Goal: Task Accomplishment & Management: Use online tool/utility

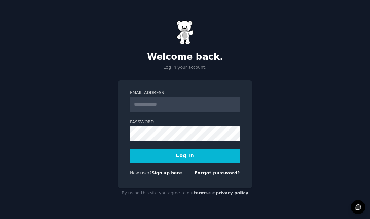
click at [185, 105] on input "Email Address" at bounding box center [185, 104] width 110 height 15
type input "**********"
click at [182, 150] on button "Log In" at bounding box center [185, 156] width 110 height 14
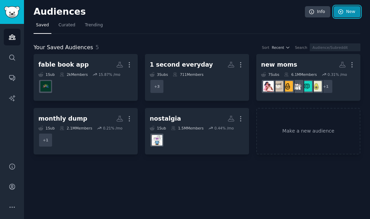
click at [334, 9] on link "New" at bounding box center [346, 12] width 27 height 12
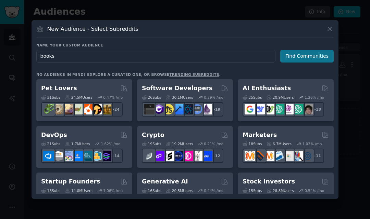
type input "books"
click at [307, 59] on button "Find Communities" at bounding box center [306, 56] width 53 height 13
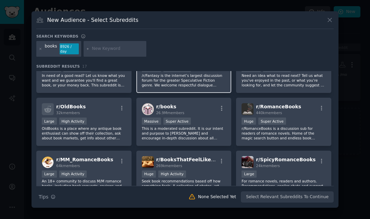
scroll to position [32, 0]
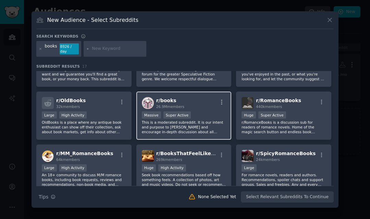
click at [204, 108] on div "r/ books 26.9M members" at bounding box center [184, 103] width 84 height 12
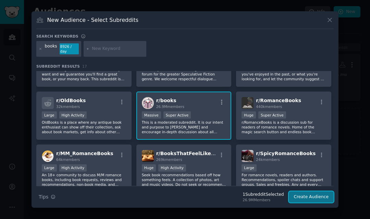
click at [303, 200] on button "Create Audience" at bounding box center [311, 198] width 45 height 12
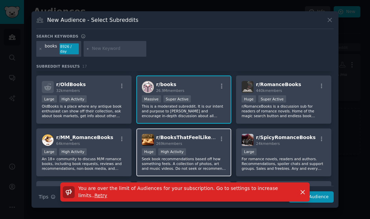
scroll to position [51, 0]
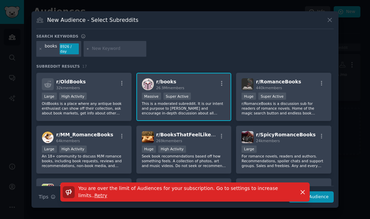
click at [323, 22] on div "New Audience - Select Subreddits" at bounding box center [184, 22] width 297 height 13
click at [329, 18] on icon at bounding box center [329, 19] width 7 height 7
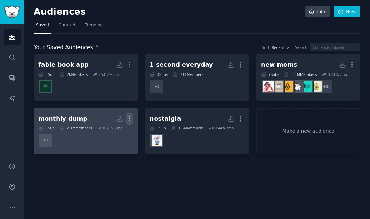
click at [129, 118] on icon "button" at bounding box center [129, 118] width 1 height 5
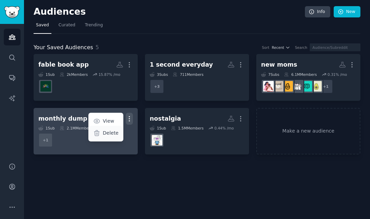
click at [115, 127] on div "Delete" at bounding box center [105, 133] width 33 height 14
click at [112, 133] on p "Delete" at bounding box center [111, 133] width 16 height 7
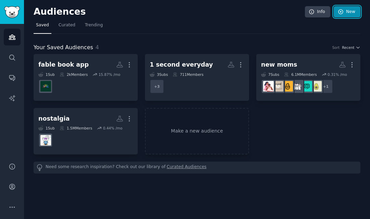
click at [344, 14] on link "New" at bounding box center [346, 12] width 27 height 12
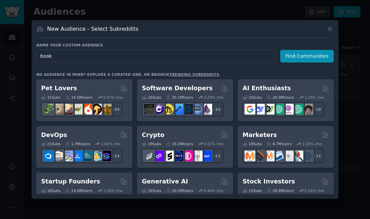
type input "books"
click button "Find Communities" at bounding box center [306, 56] width 53 height 13
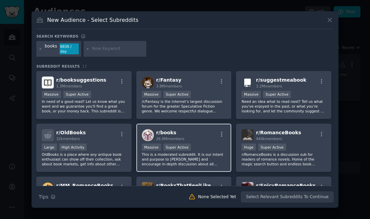
click at [182, 157] on p "This is a moderated subreddit. It is our intent and purpose to foster and encou…" at bounding box center [184, 159] width 84 height 14
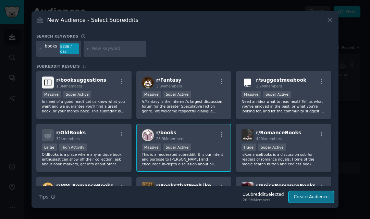
click at [297, 200] on button "Create Audience" at bounding box center [311, 198] width 45 height 12
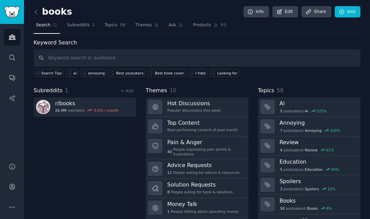
scroll to position [20, 0]
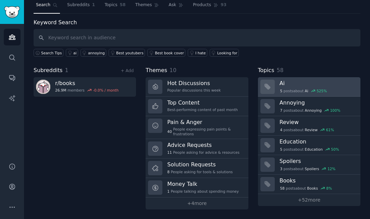
click at [303, 78] on link "Ai 5 post s about Ai 525 %" at bounding box center [309, 87] width 102 height 20
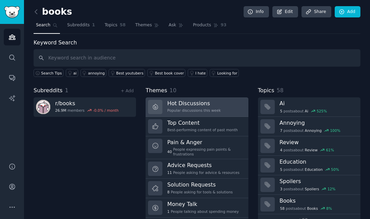
click at [208, 109] on div "Popular discussions this week" at bounding box center [193, 110] width 53 height 5
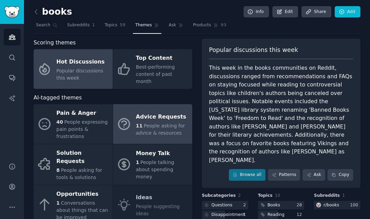
click at [151, 112] on div "Advice Requests" at bounding box center [162, 117] width 53 height 11
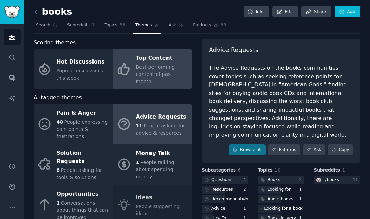
click at [149, 63] on div "Top Content" at bounding box center [162, 58] width 53 height 11
